Goal: Task Accomplishment & Management: Use online tool/utility

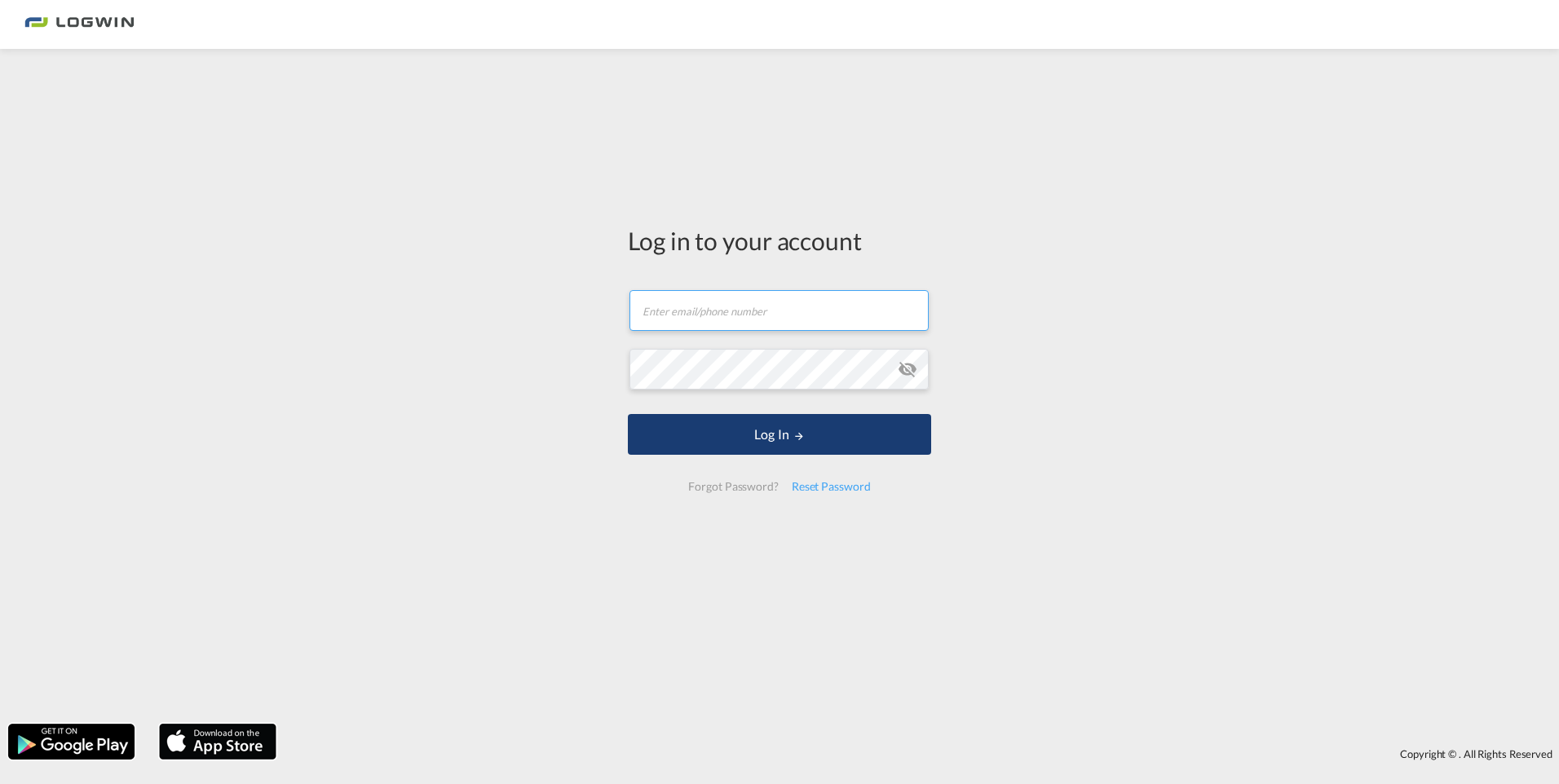
type input "[PERSON_NAME][EMAIL_ADDRESS][DOMAIN_NAME]"
click at [708, 438] on button "Log In" at bounding box center [779, 434] width 304 height 41
